Goal: Task Accomplishment & Management: Manage account settings

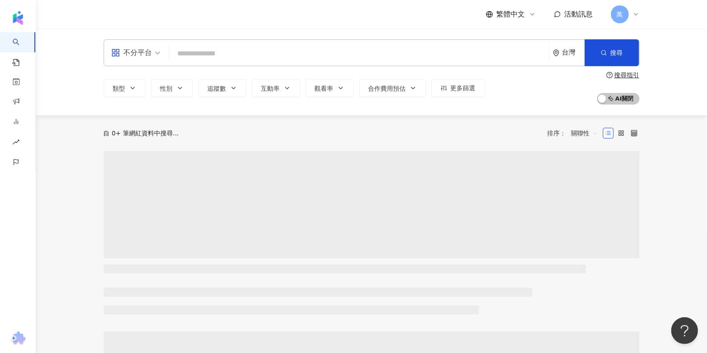
click at [269, 52] on input "search" at bounding box center [359, 53] width 373 height 17
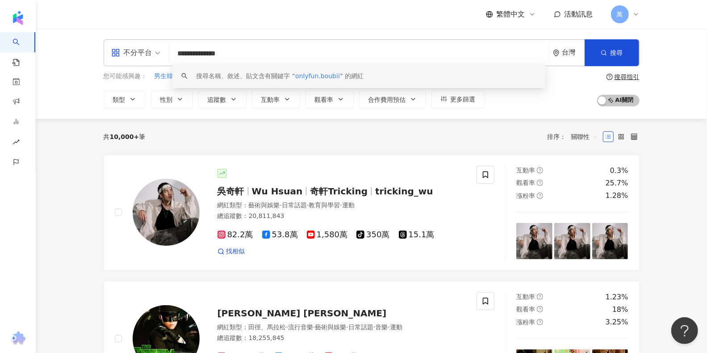
drag, startPoint x: 310, startPoint y: 50, endPoint x: 162, endPoint y: 56, distance: 148.4
click at [162, 56] on div "**********" at bounding box center [372, 52] width 536 height 27
type input "**********"
click at [617, 51] on span "搜尋" at bounding box center [617, 52] width 13 height 7
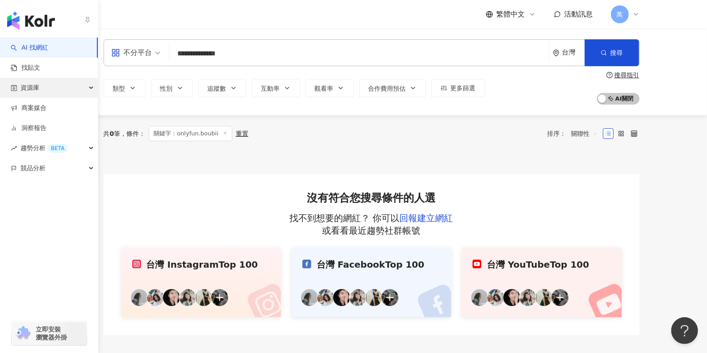
click at [61, 92] on div "資源庫" at bounding box center [49, 88] width 98 height 20
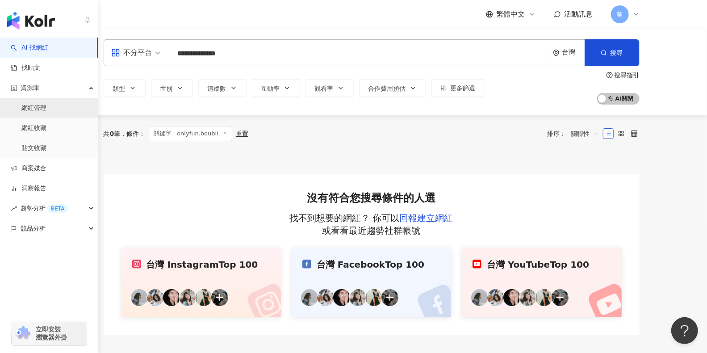
click at [46, 104] on link "網紅管理" at bounding box center [33, 108] width 25 height 9
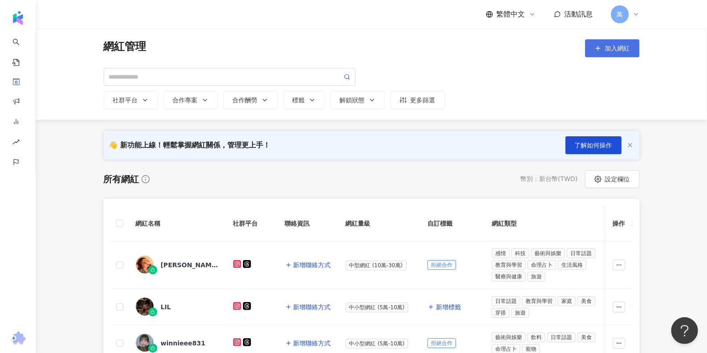
click at [612, 54] on button "加入網紅" at bounding box center [612, 48] width 55 height 18
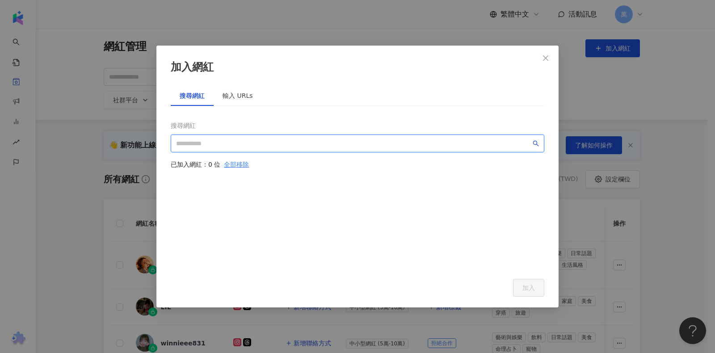
click at [273, 140] on input "search" at bounding box center [353, 143] width 355 height 10
paste input "**********"
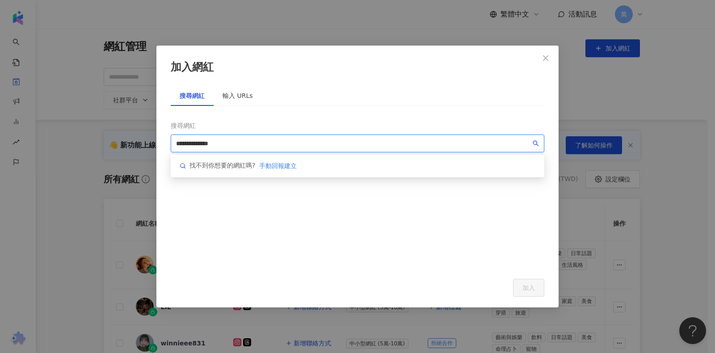
click at [529, 141] on input "**********" at bounding box center [353, 143] width 355 height 10
click at [537, 140] on icon "search" at bounding box center [536, 143] width 6 height 6
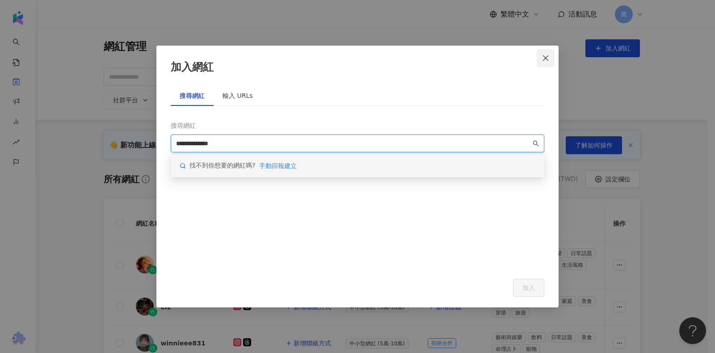
type input "**********"
click at [548, 58] on icon "close" at bounding box center [545, 58] width 7 height 7
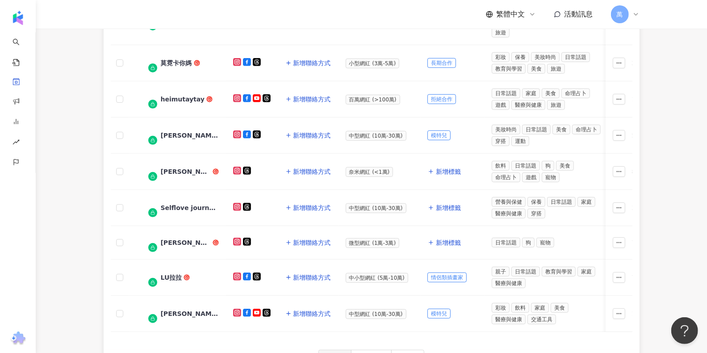
scroll to position [407, 0]
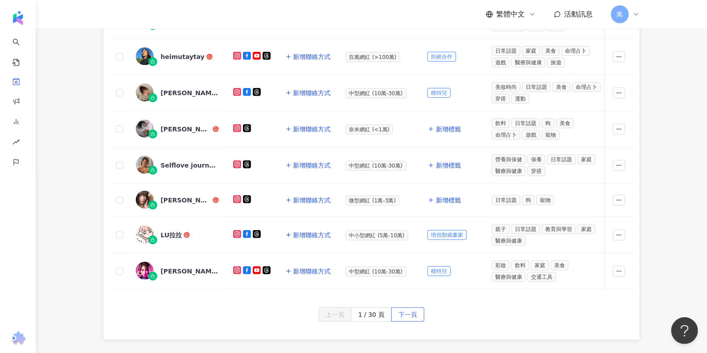
click at [405, 308] on span "下一頁" at bounding box center [407, 315] width 19 height 14
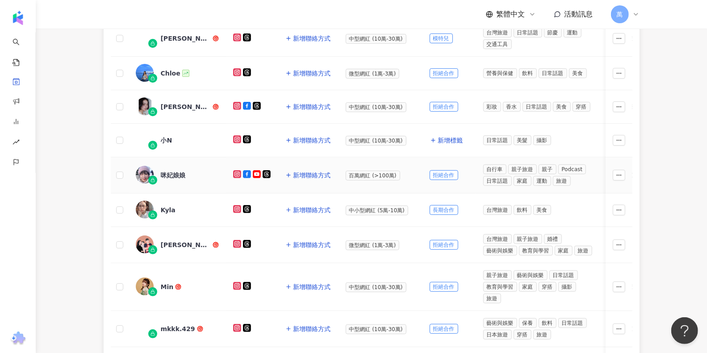
scroll to position [438, 0]
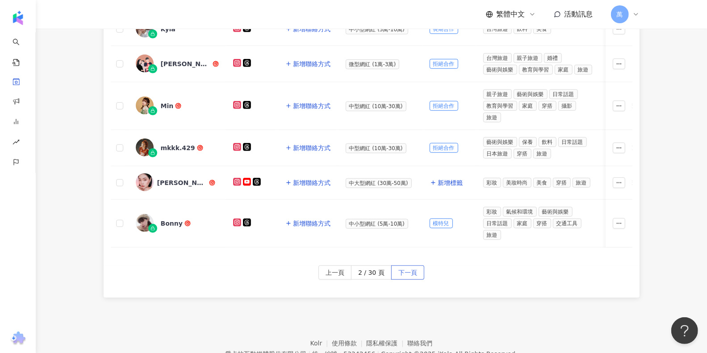
click at [416, 266] on span "下一頁" at bounding box center [407, 273] width 19 height 14
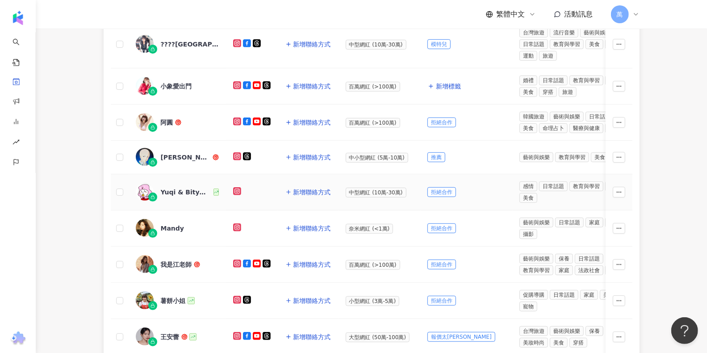
scroll to position [371, 0]
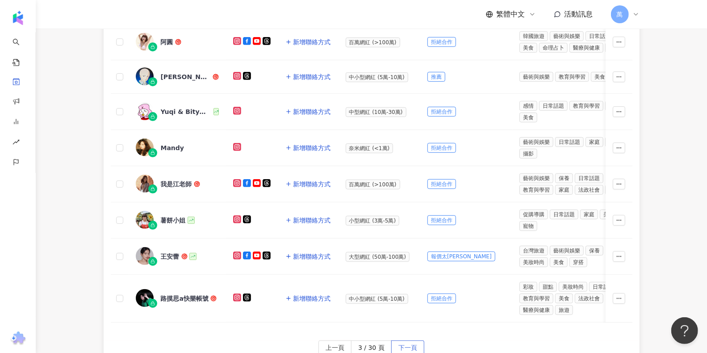
click at [415, 343] on span "下一頁" at bounding box center [407, 348] width 19 height 14
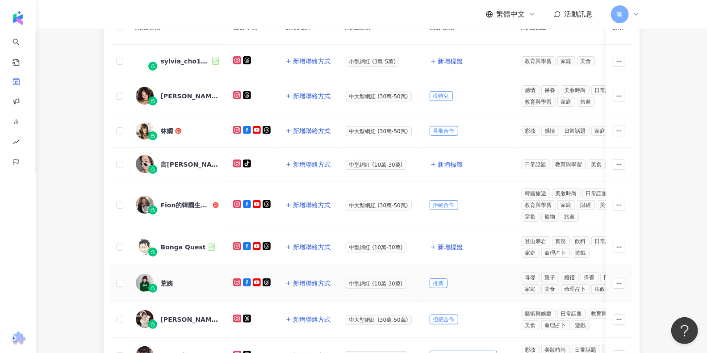
scroll to position [188, 0]
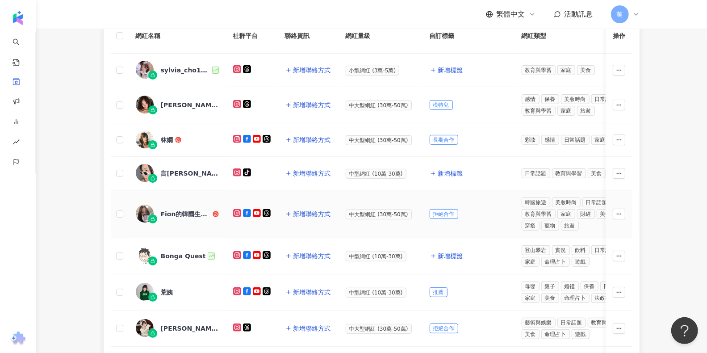
click at [185, 213] on div "Fion的韓國生活日常" at bounding box center [186, 214] width 50 height 9
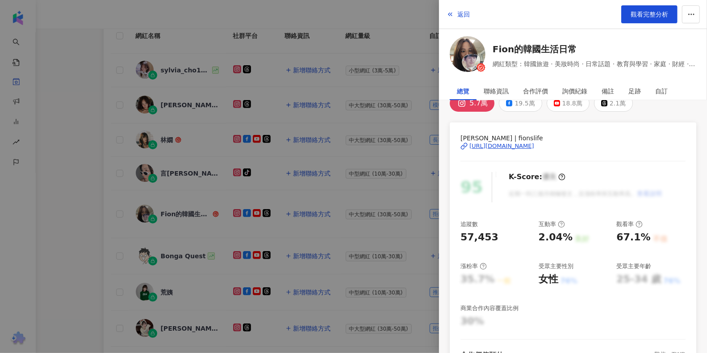
scroll to position [28, 0]
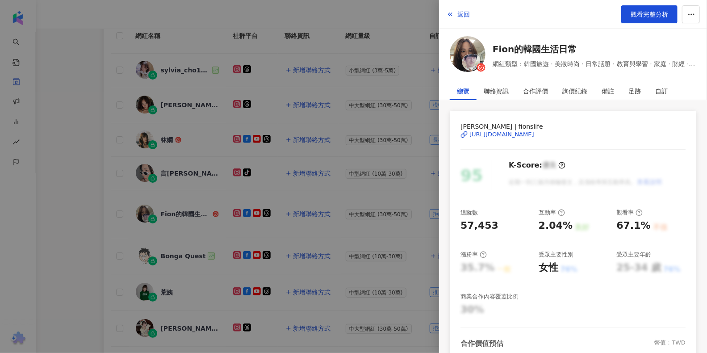
click at [68, 209] on div at bounding box center [353, 176] width 707 height 353
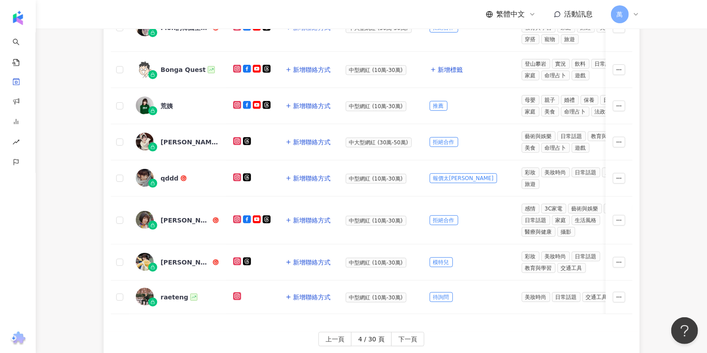
scroll to position [290, 0]
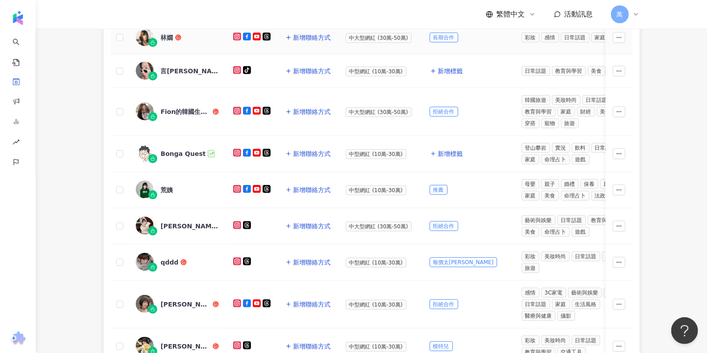
click at [198, 36] on span "林嫺" at bounding box center [190, 37] width 58 height 9
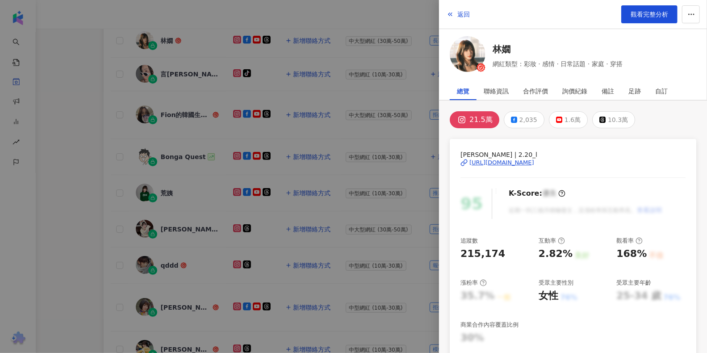
scroll to position [286, 0]
click at [643, 20] on link "觀看完整分析" at bounding box center [649, 14] width 56 height 18
click at [455, 7] on button "返回" at bounding box center [458, 14] width 24 height 18
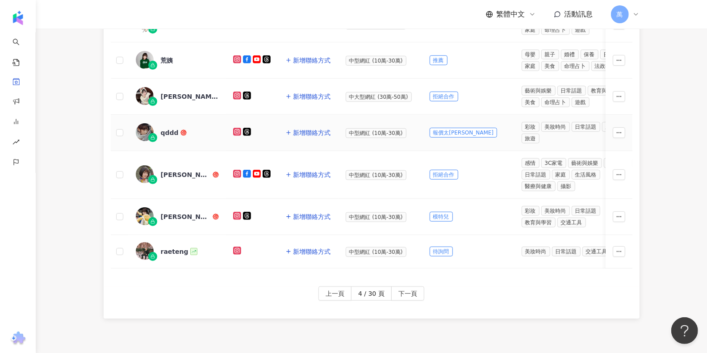
scroll to position [481, 0]
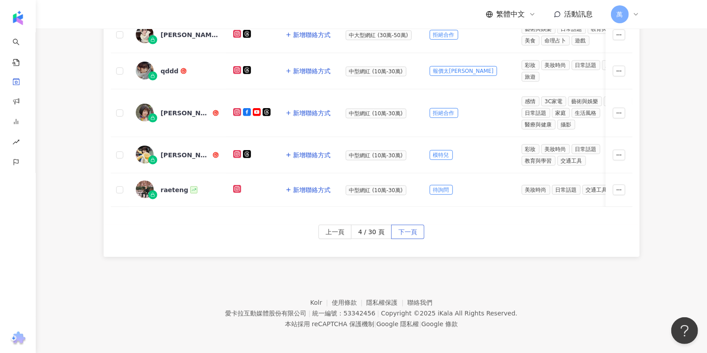
click at [419, 225] on button "下一頁" at bounding box center [407, 232] width 33 height 14
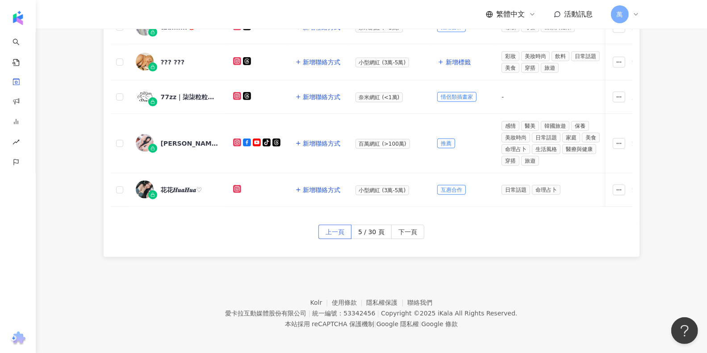
click at [324, 225] on button "上一頁" at bounding box center [335, 232] width 33 height 14
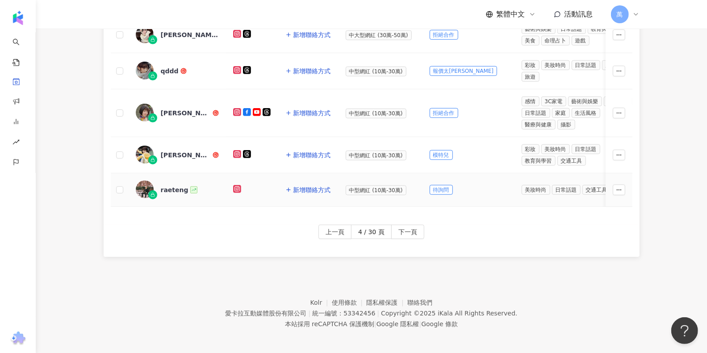
click at [170, 185] on div "raeteng" at bounding box center [175, 189] width 28 height 9
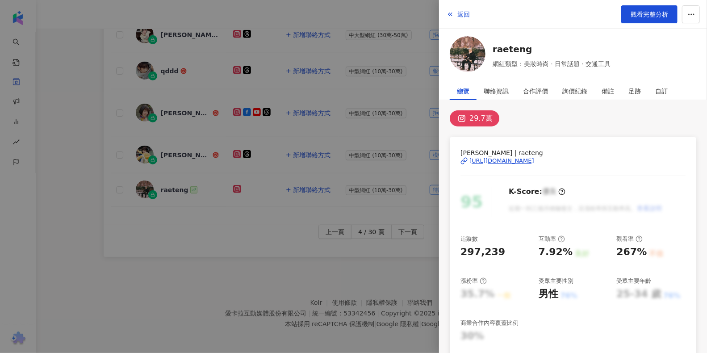
scroll to position [2, 0]
click at [466, 19] on button "返回" at bounding box center [458, 14] width 24 height 18
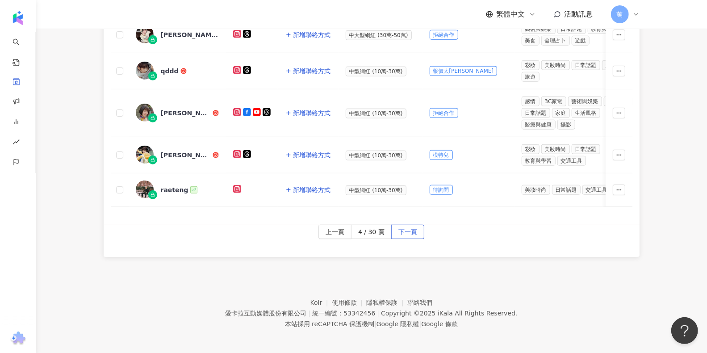
click at [408, 229] on span "下一頁" at bounding box center [407, 232] width 19 height 14
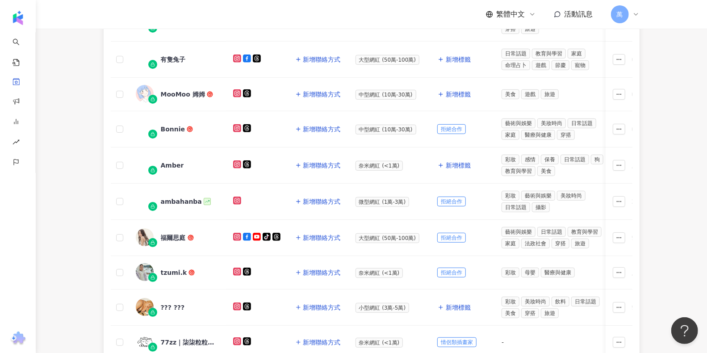
scroll to position [137, 0]
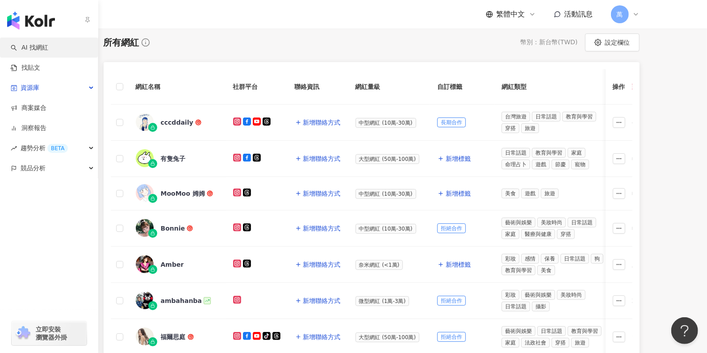
click at [27, 44] on link "AI 找網紅" at bounding box center [30, 47] width 38 height 9
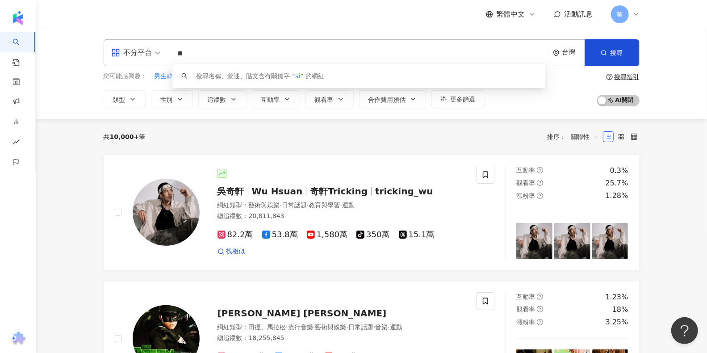
type input "*"
